Goal: Task Accomplishment & Management: Manage account settings

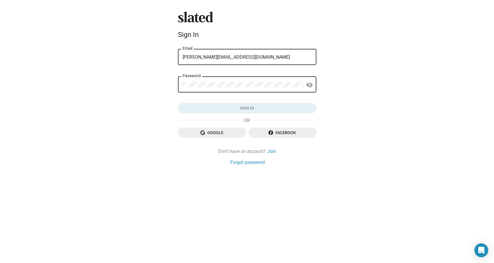
type input "alan@christopheralanent.com"
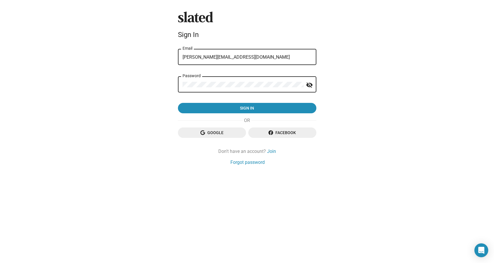
click at [247, 108] on button "Sign in" at bounding box center [247, 108] width 138 height 10
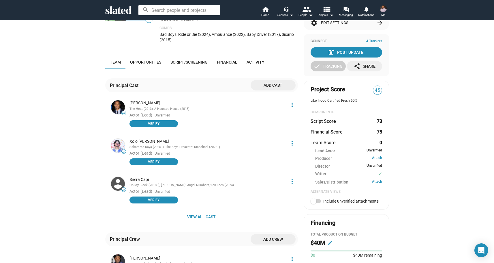
scroll to position [76, 0]
click at [291, 102] on mat-icon "more_vert" at bounding box center [292, 105] width 7 height 7
click at [279, 125] on button "Delete" at bounding box center [281, 125] width 33 height 9
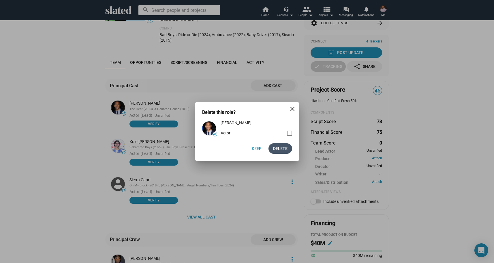
click at [277, 145] on span "Delete" at bounding box center [280, 148] width 14 height 10
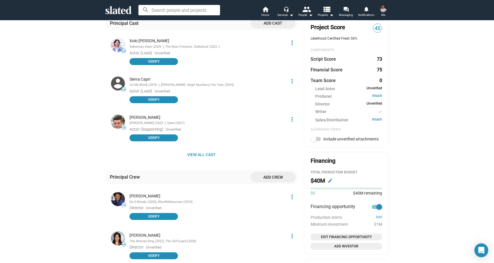
scroll to position [174, 0]
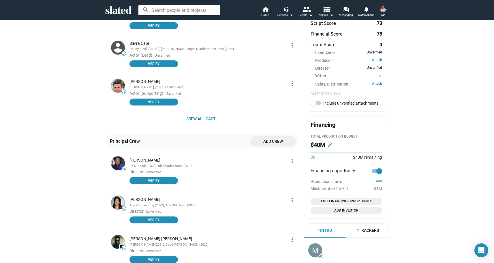
click at [292, 157] on mat-icon "more_vert" at bounding box center [292, 160] width 7 height 7
click at [279, 179] on button "Delete" at bounding box center [281, 178] width 33 height 9
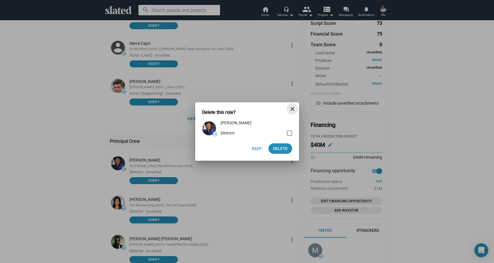
click at [292, 106] on mat-icon "close" at bounding box center [292, 108] width 7 height 7
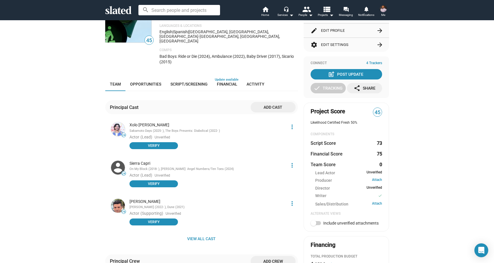
scroll to position [53, 0]
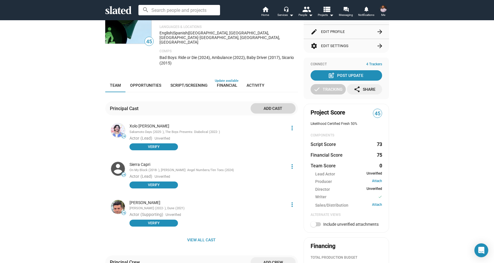
click at [280, 103] on span "Add cast" at bounding box center [273, 108] width 36 height 10
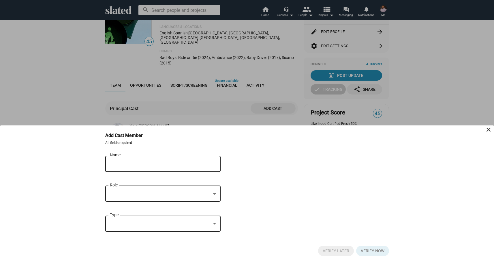
click at [186, 166] on input "Name" at bounding box center [159, 163] width 98 height 5
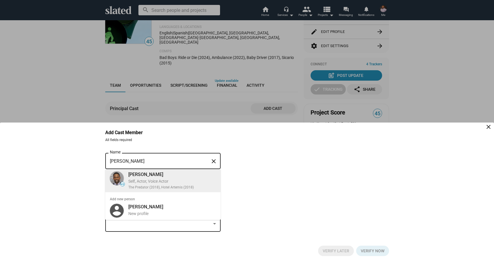
type input "[PERSON_NAME]"
click at [167, 175] on div "[PERSON_NAME]" at bounding box center [172, 174] width 88 height 6
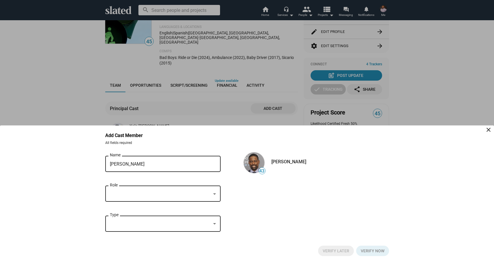
click at [168, 193] on div at bounding box center [160, 194] width 101 height 6
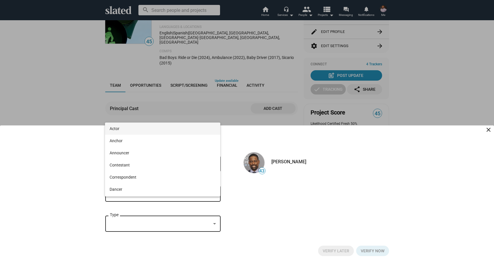
click at [127, 129] on span "Actor" at bounding box center [163, 128] width 106 height 12
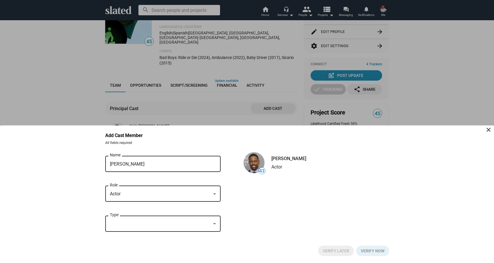
click at [130, 222] on div at bounding box center [160, 223] width 101 height 6
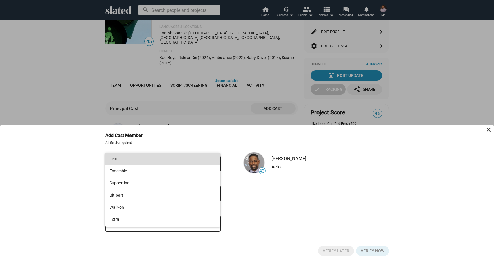
click at [134, 158] on span "Lead" at bounding box center [163, 158] width 106 height 12
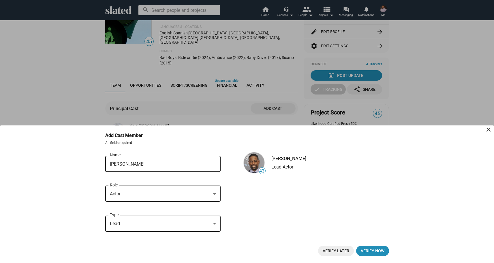
click at [333, 251] on span "Verify Later" at bounding box center [336, 250] width 27 height 10
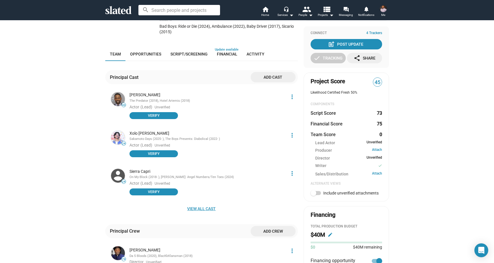
scroll to position [86, 0]
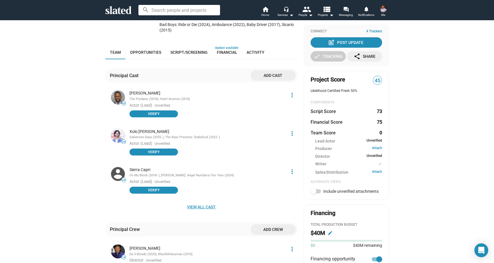
click at [203, 201] on span "View all cast" at bounding box center [201, 206] width 183 height 10
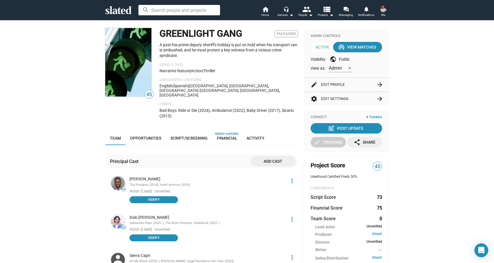
scroll to position [0, 0]
click at [226, 136] on span "Financial" at bounding box center [227, 138] width 20 height 5
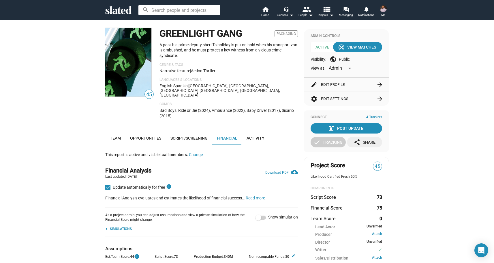
click at [384, 13] on span "Me" at bounding box center [383, 15] width 4 height 7
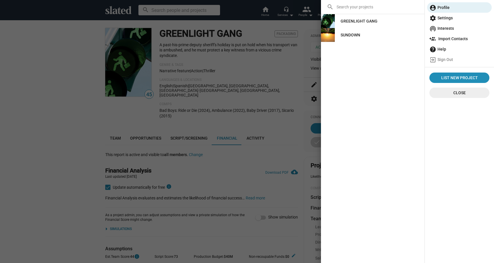
click at [358, 35] on div "SUNDOWN" at bounding box center [351, 35] width 20 height 10
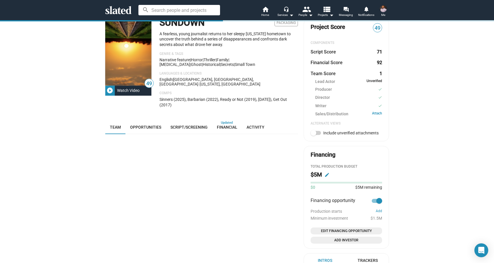
scroll to position [16, 0]
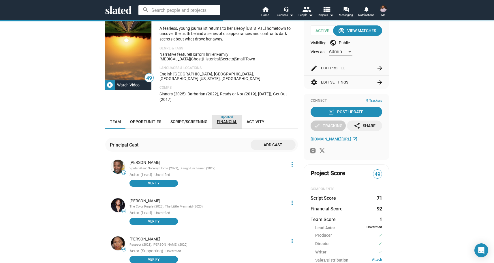
click at [224, 119] on span "Financial" at bounding box center [227, 121] width 20 height 5
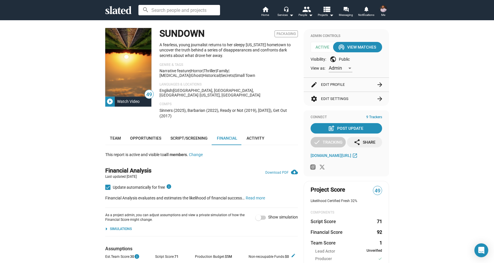
click at [383, 14] on span "Me" at bounding box center [383, 15] width 4 height 7
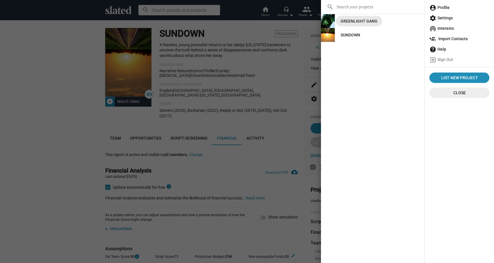
click at [361, 24] on div "GREENLIGHT GANG" at bounding box center [359, 21] width 37 height 10
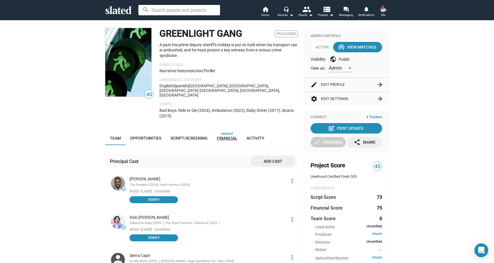
click at [227, 136] on span "Financial" at bounding box center [227, 138] width 20 height 5
